Goal: Information Seeking & Learning: Learn about a topic

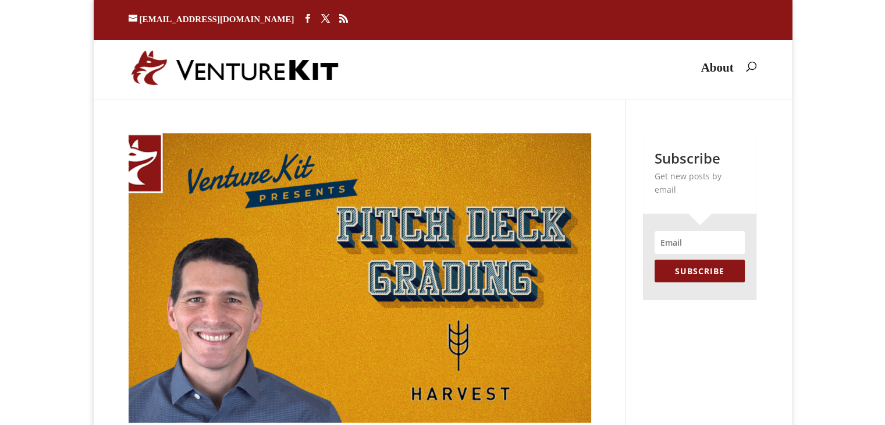
click at [225, 301] on img at bounding box center [360, 277] width 463 height 289
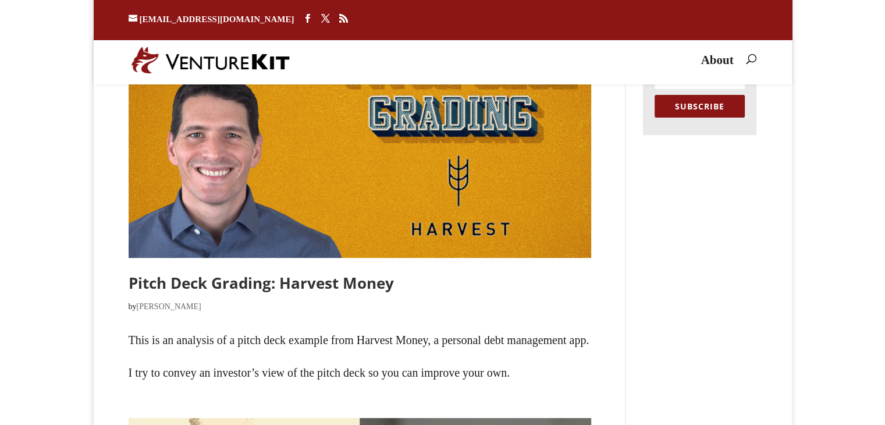
scroll to position [154, 0]
